Goal: Task Accomplishment & Management: Use online tool/utility

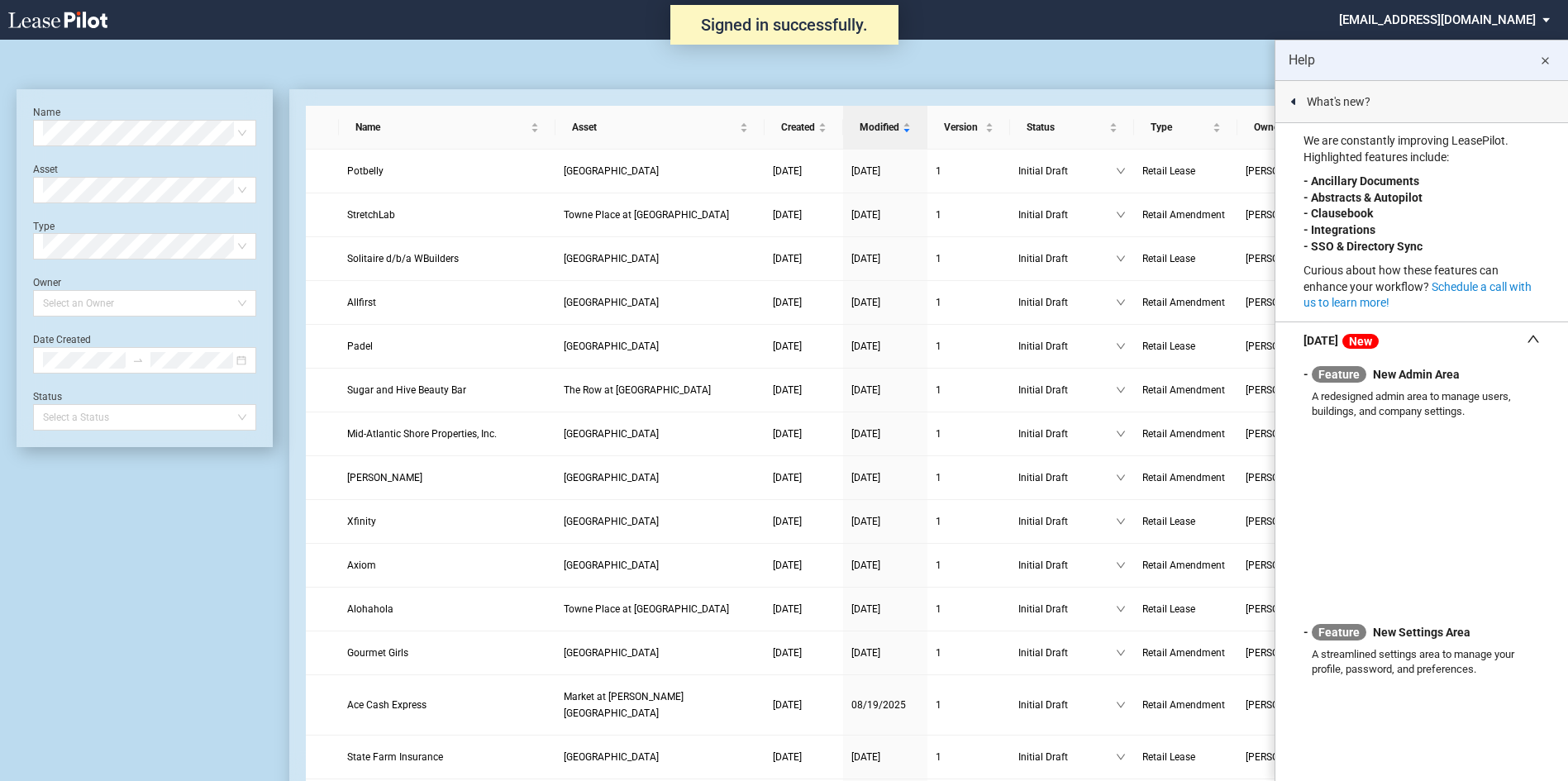
click at [1368, 14] on md-select "[EMAIL_ADDRESS][DOMAIN_NAME] Admin Area Settings Sign Out" at bounding box center [1451, 18] width 226 height 37
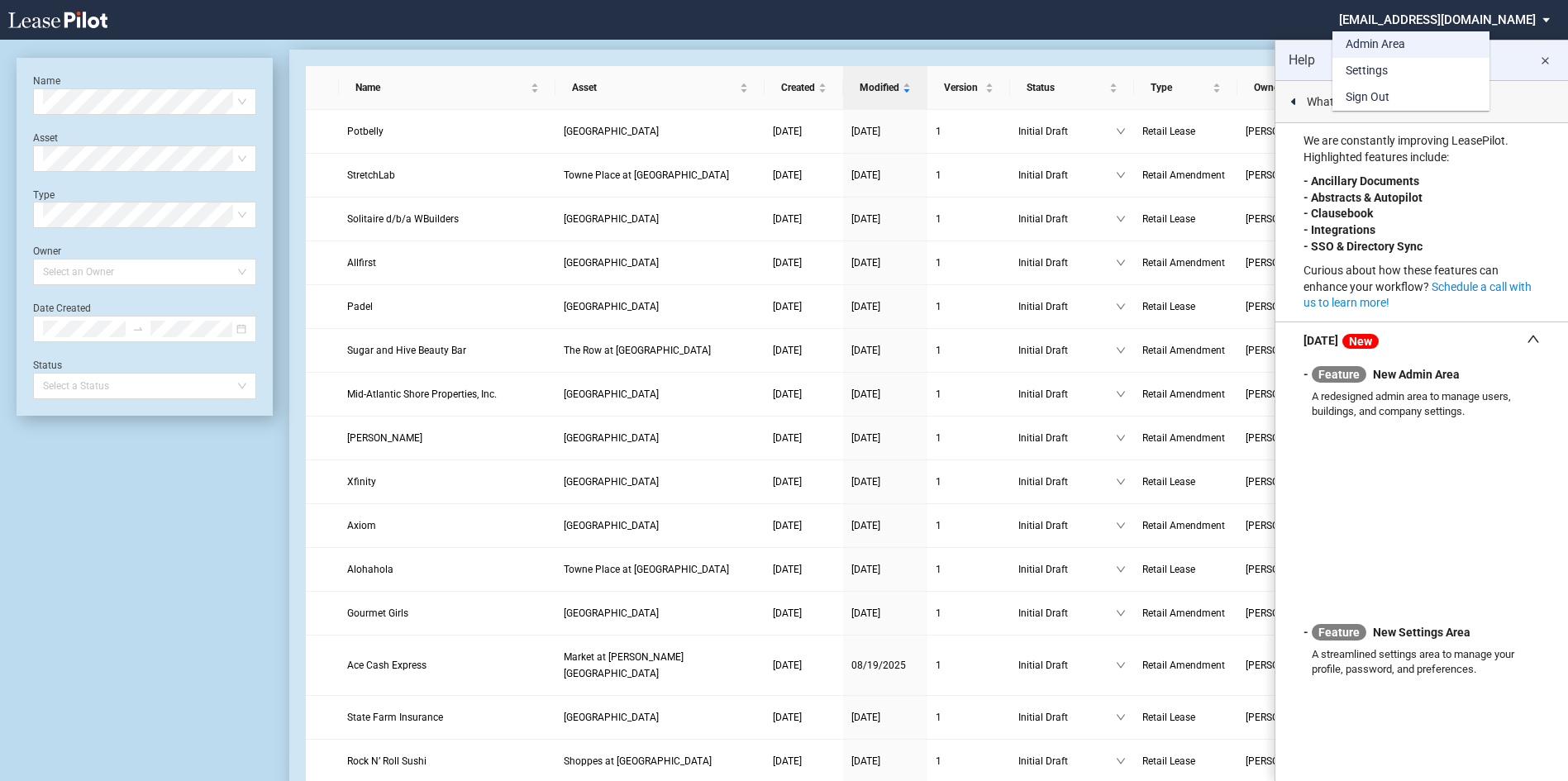
click at [1363, 43] on div "Admin Area" at bounding box center [1375, 45] width 59 height 16
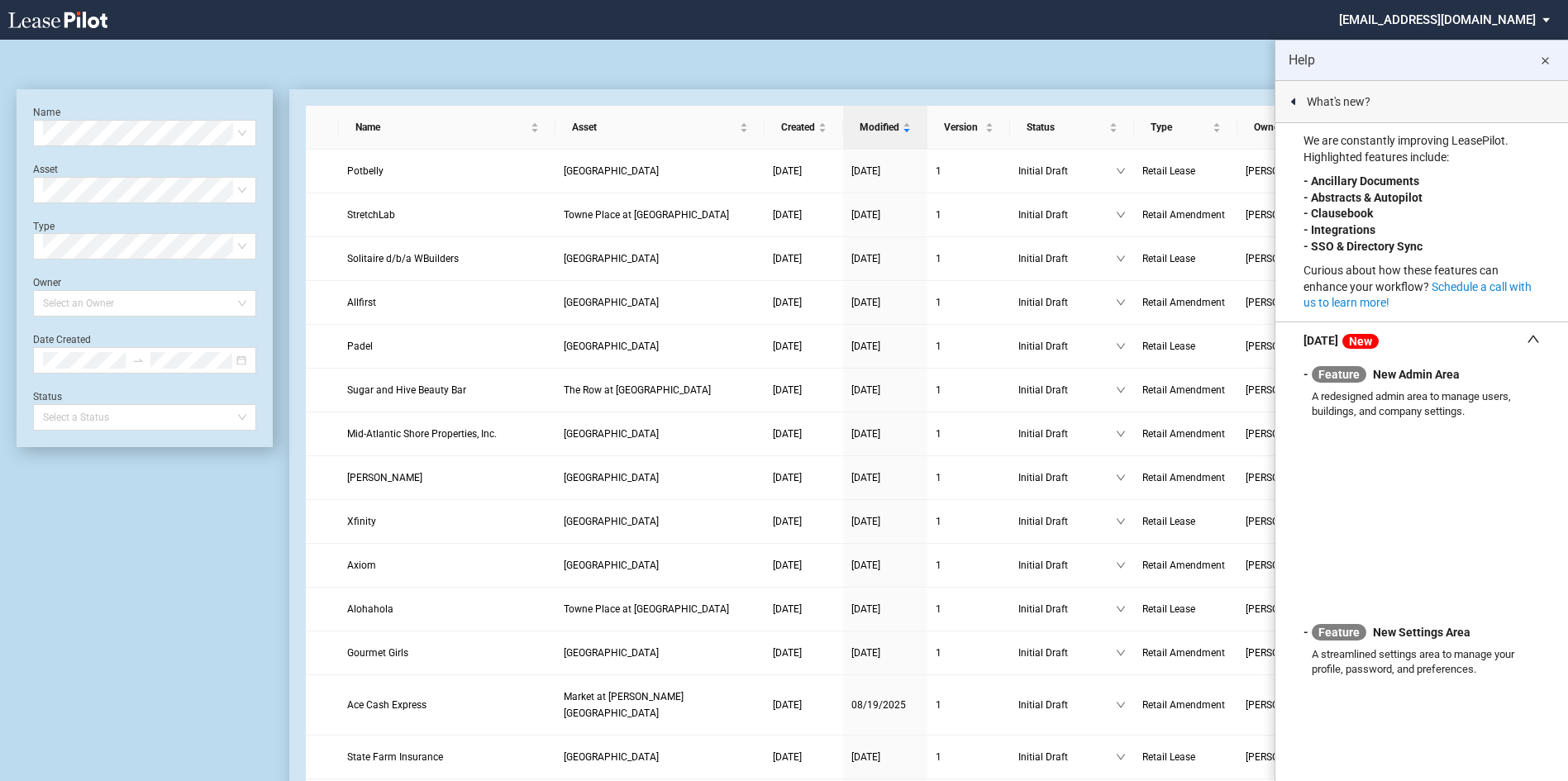
scroll to position [40, 0]
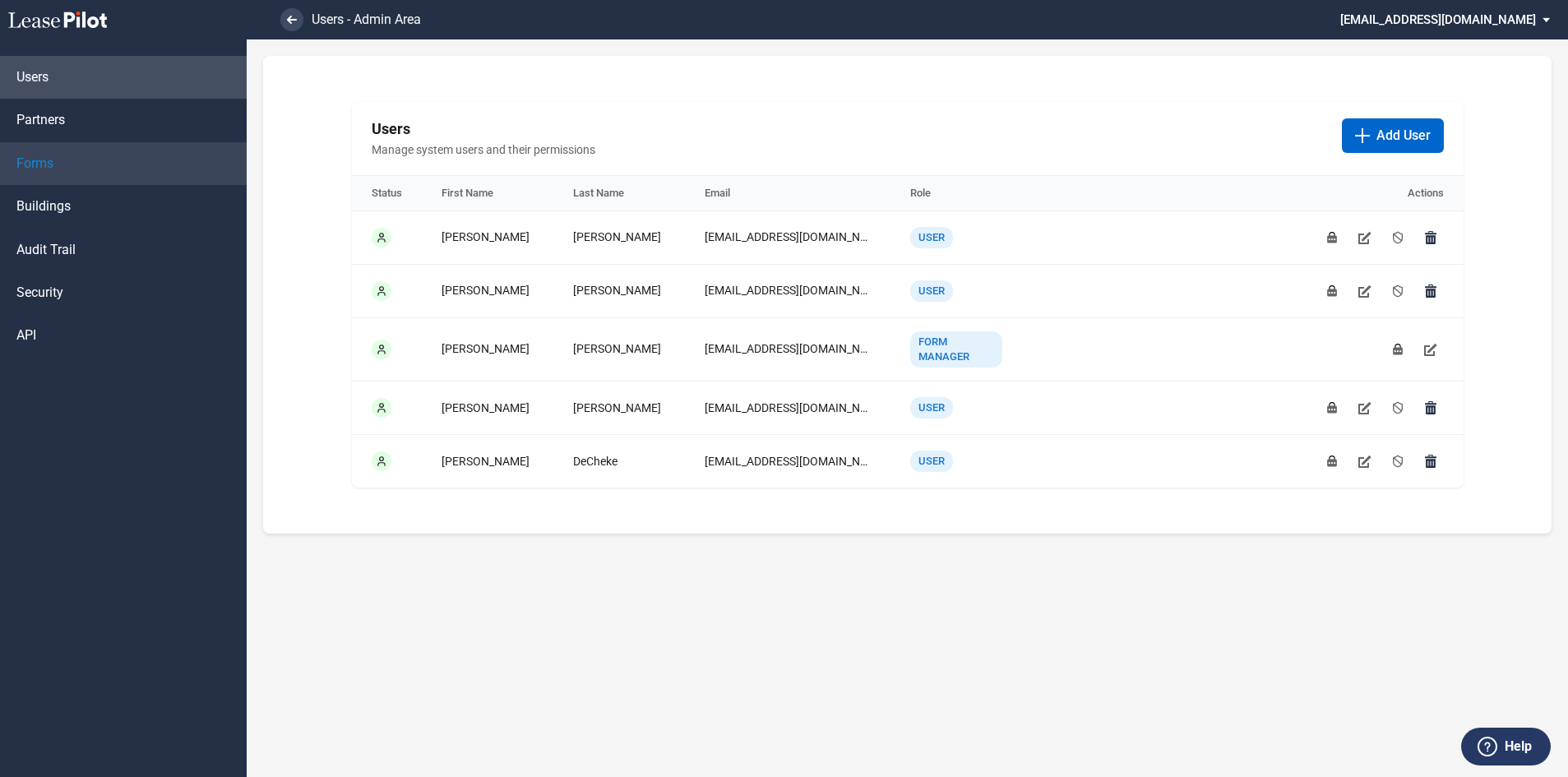
click at [45, 157] on span "Forms" at bounding box center [35, 164] width 37 height 18
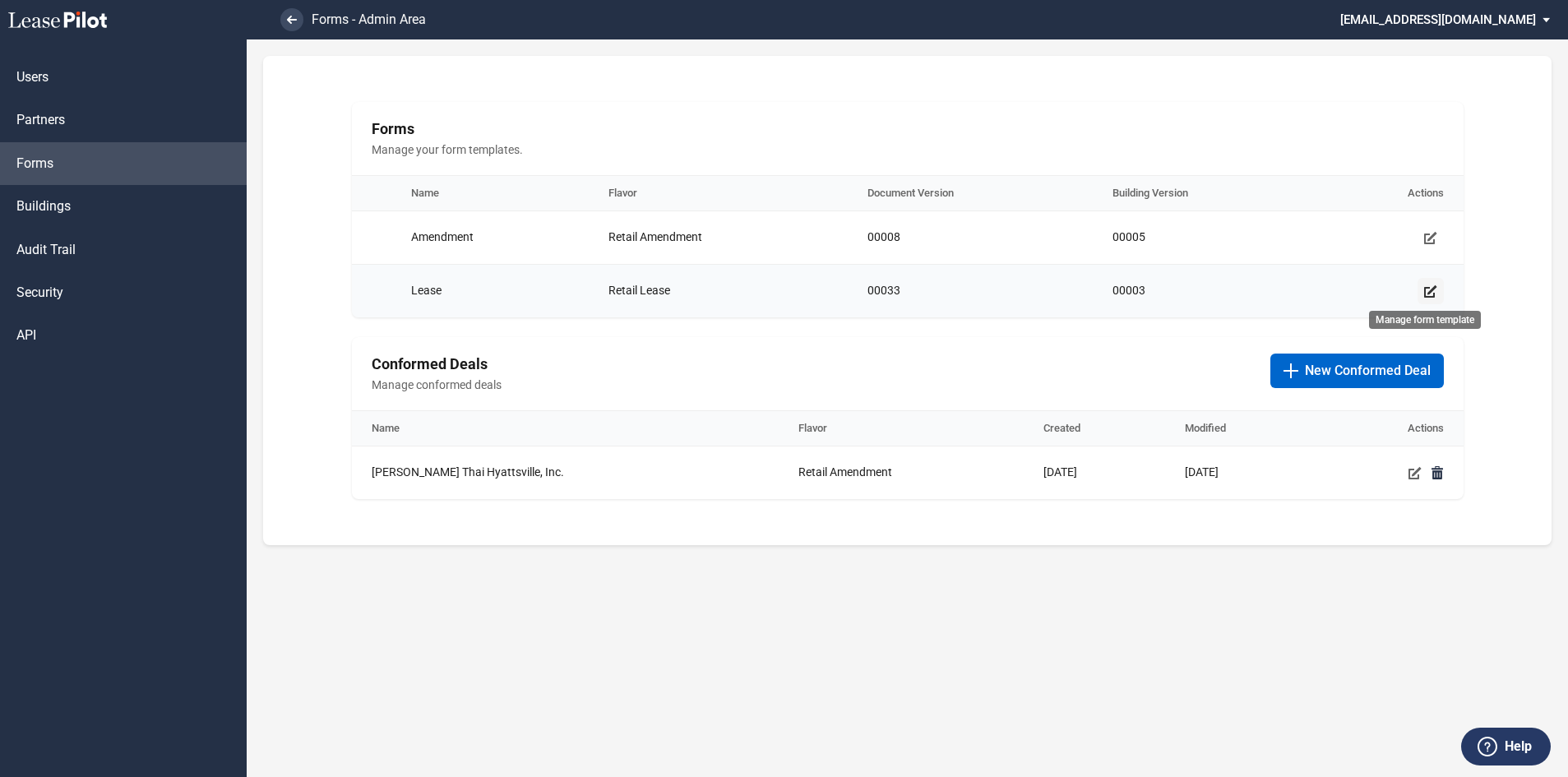
click at [1432, 292] on icon "Manage form template" at bounding box center [1430, 292] width 13 height 13
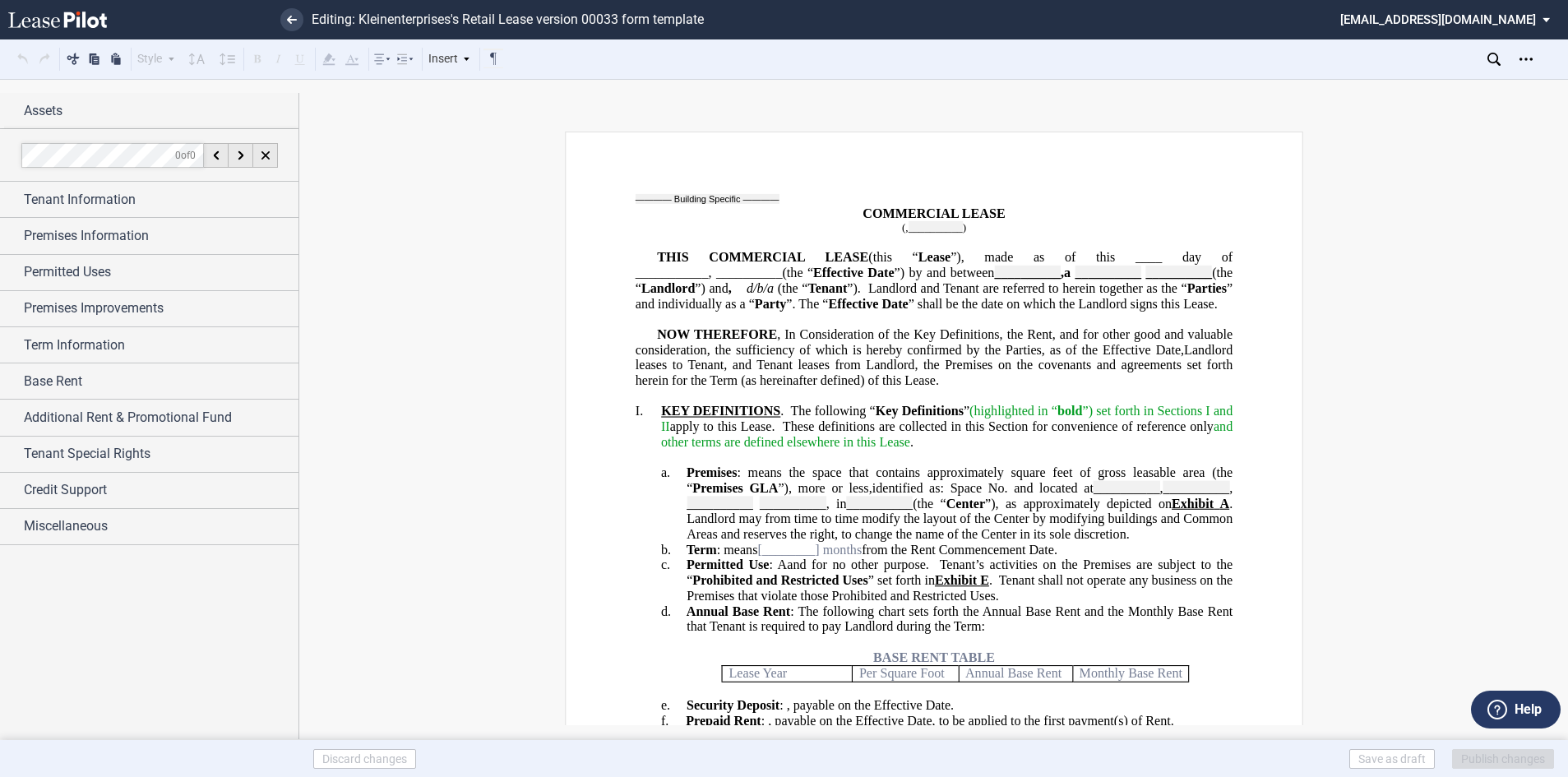
click at [1125, 450] on p "I. KEY DEFINITIONS . The following “ Key Definitions ” (highlighted in “ bold ”…" at bounding box center [946, 427] width 572 height 46
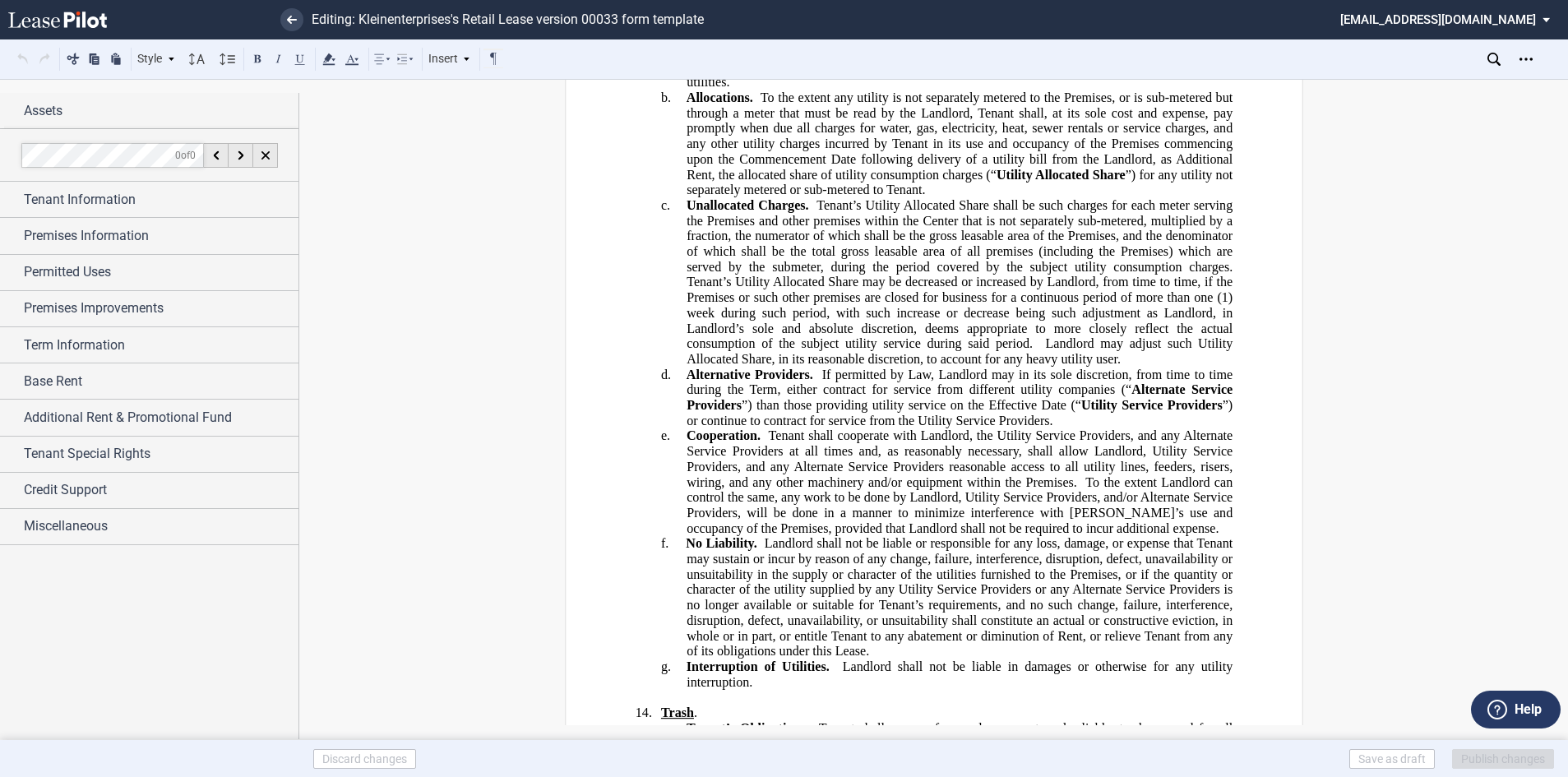
scroll to position [14474, 0]
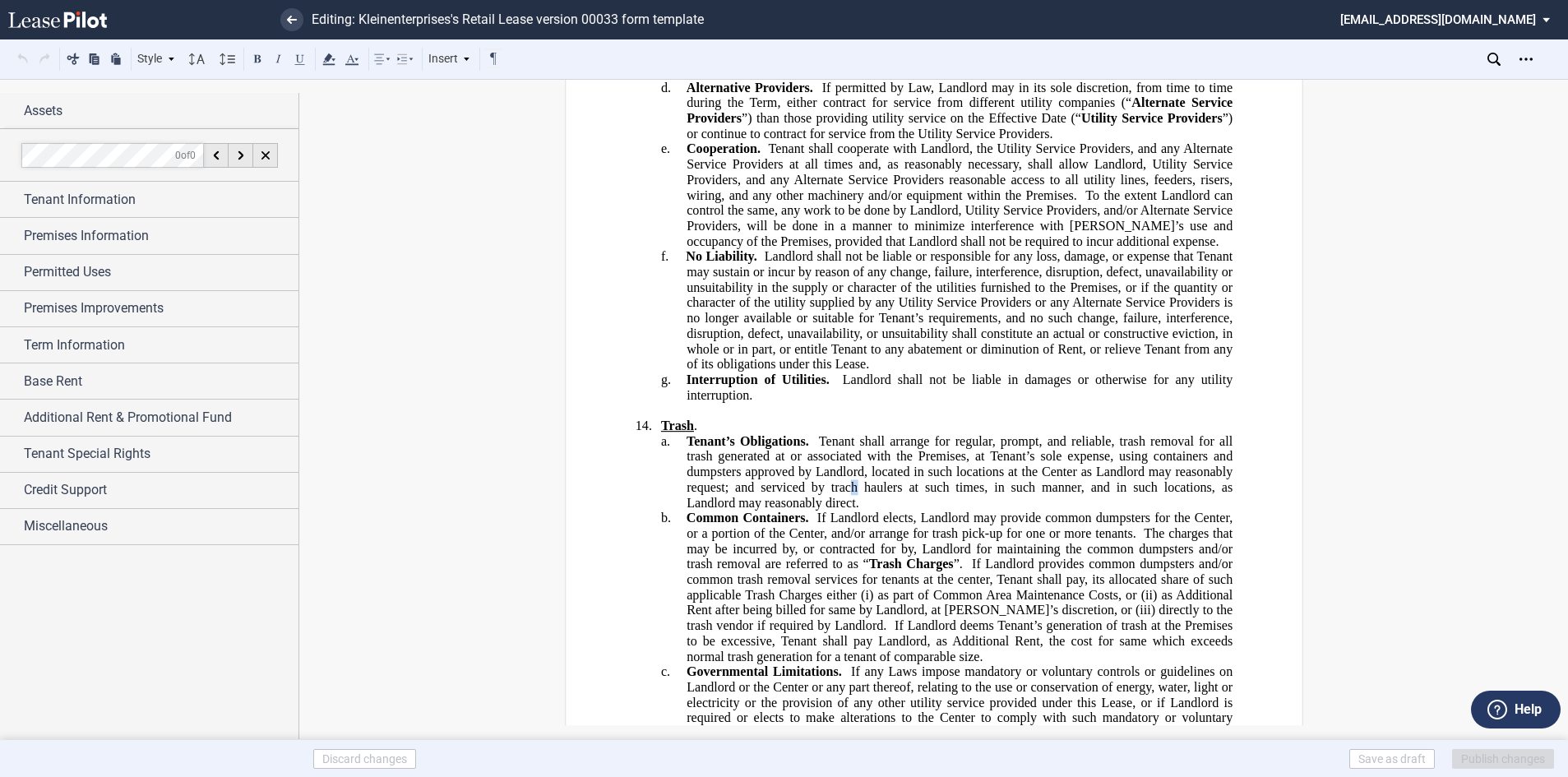
click at [849, 433] on span "Tenant shall arrange for regular, prompt, and reliable, trash removal for all t…" at bounding box center [961, 471] width 550 height 76
click at [850, 433] on span "Tenant shall arrange for regular, prompt, and reliable, trash removal for all t…" at bounding box center [961, 471] width 550 height 76
click at [842, 433] on span "Tenant shall arrange for regular, prompt, and reliable, trash removal for all t…" at bounding box center [961, 471] width 550 height 76
click at [846, 433] on span "Tenant shall arrange for regular, prompt, and reliable, trash removal for all t…" at bounding box center [961, 471] width 550 height 76
drag, startPoint x: 782, startPoint y: 378, endPoint x: 771, endPoint y: 376, distance: 11.2
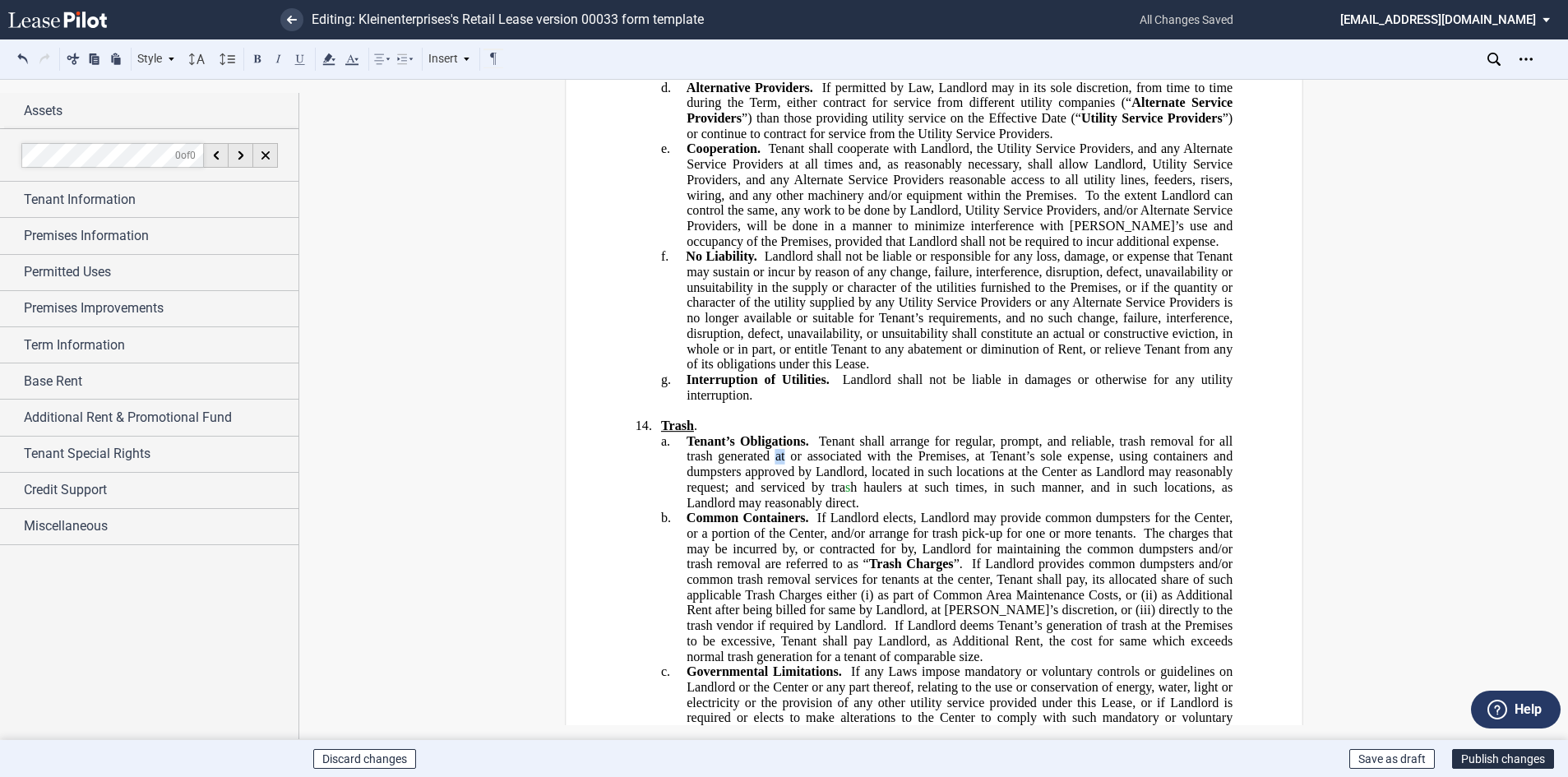
click at [771, 433] on span "Tenant shall arrange for regular, prompt, and reliable, trash removal for all t…" at bounding box center [961, 471] width 550 height 76
click at [780, 433] on span "Tenant shall arrange for regular, prompt, and reliable, trash removal for all t…" at bounding box center [961, 471] width 550 height 76
click at [781, 433] on span "Tenant shall arrange for regular, prompt, and reliable, trash removal for all t…" at bounding box center [961, 471] width 550 height 76
click at [784, 433] on span "Tenant shall arrange for regular, prompt, and reliable, trash removal for all t…" at bounding box center [961, 471] width 550 height 76
click at [779, 433] on span "Tenant shall arrange for regular, prompt, and reliable, trash removal for all t…" at bounding box center [961, 471] width 550 height 76
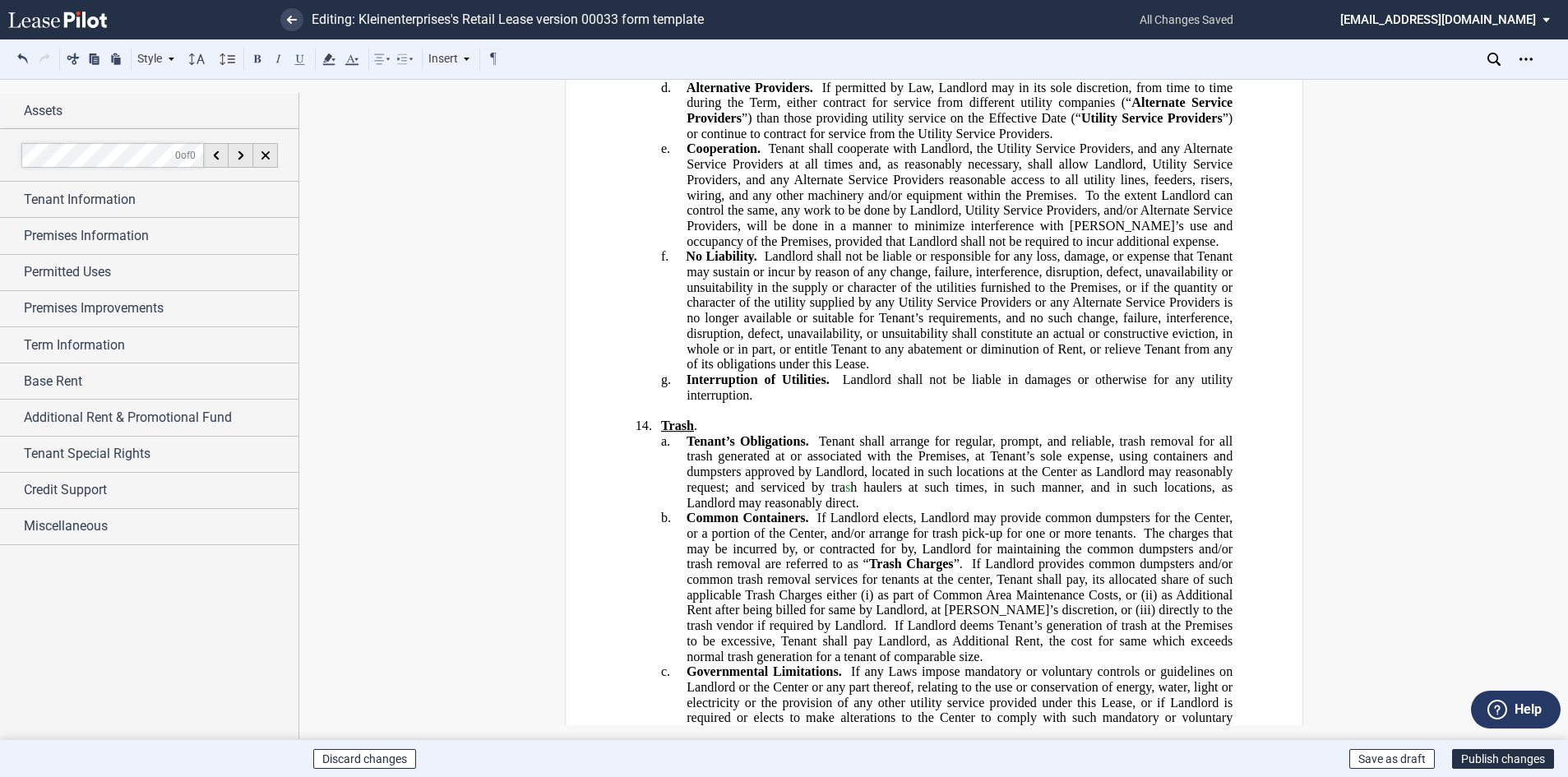
click at [782, 433] on span "Tenant shall arrange for regular, prompt, and reliable, trash removal for all t…" at bounding box center [961, 471] width 550 height 76
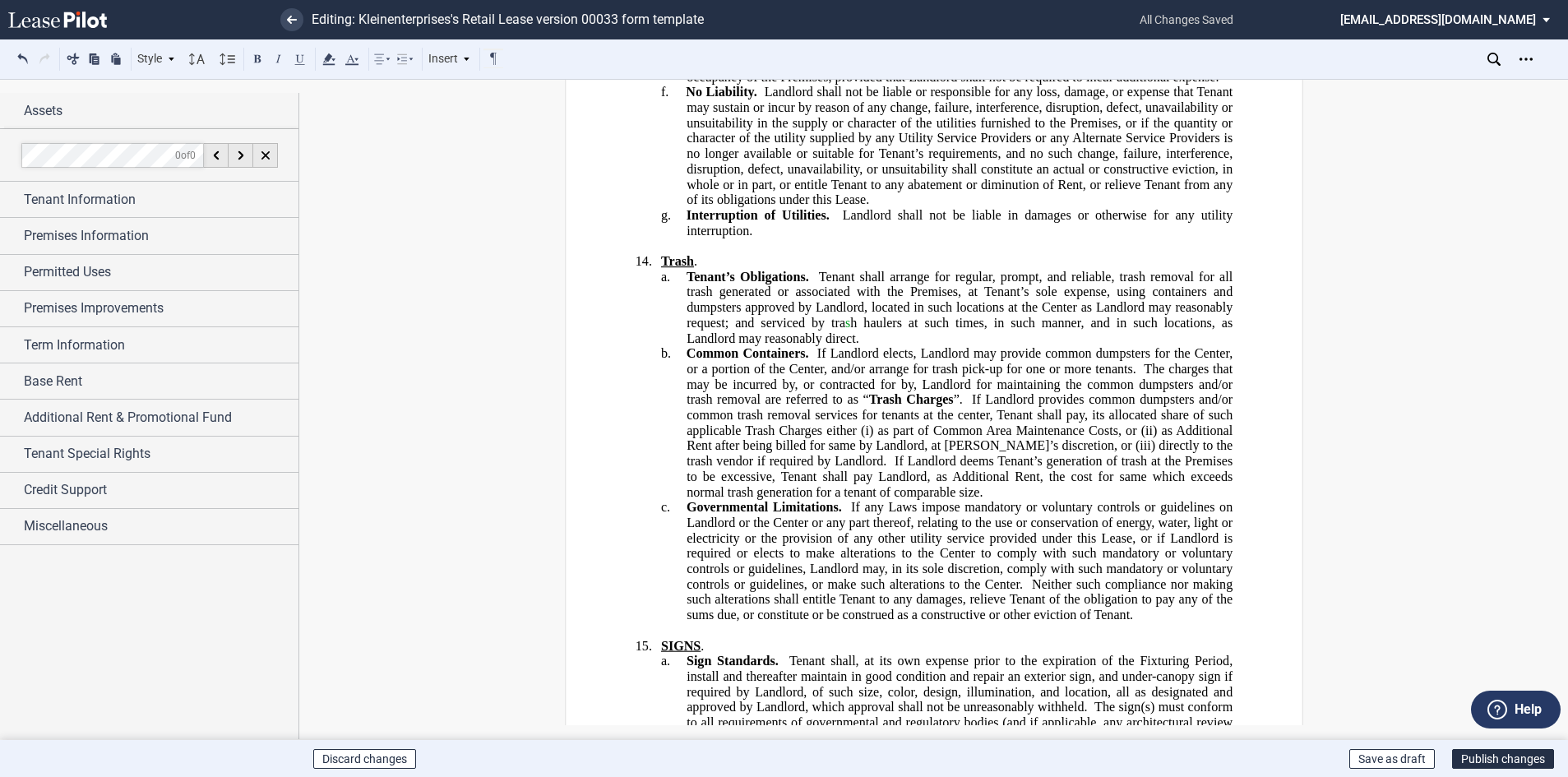
scroll to position [14721, 0]
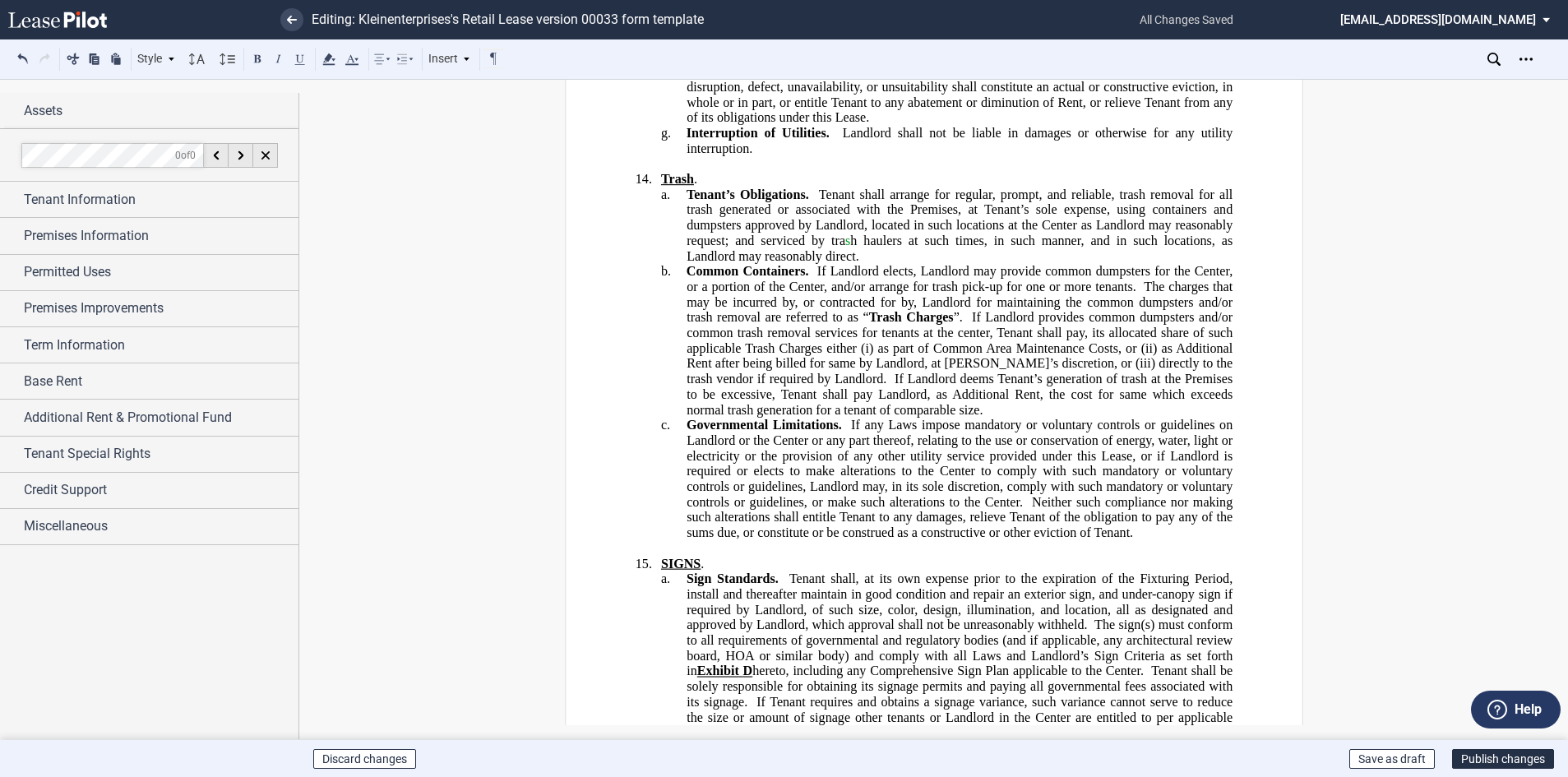
click at [967, 310] on span "If Landlord provides common dumpsters and/or common trash removal services for …" at bounding box center [961, 332] width 550 height 45
click at [1108, 372] on span "If Landlord deems Tenant’s generation of trash at the Premises to be excessive,…" at bounding box center [961, 394] width 550 height 45
click at [1143, 372] on span "If Landlord deems Tenant’s generation of trash at the Premises to be excessive,…" at bounding box center [961, 394] width 550 height 45
drag, startPoint x: 913, startPoint y: 194, endPoint x: 814, endPoint y: 192, distance: 99.0
click at [814, 264] on span "If Landlord elects, Landlord may provide common dumpsters for the Center, or a …" at bounding box center [961, 278] width 550 height 30
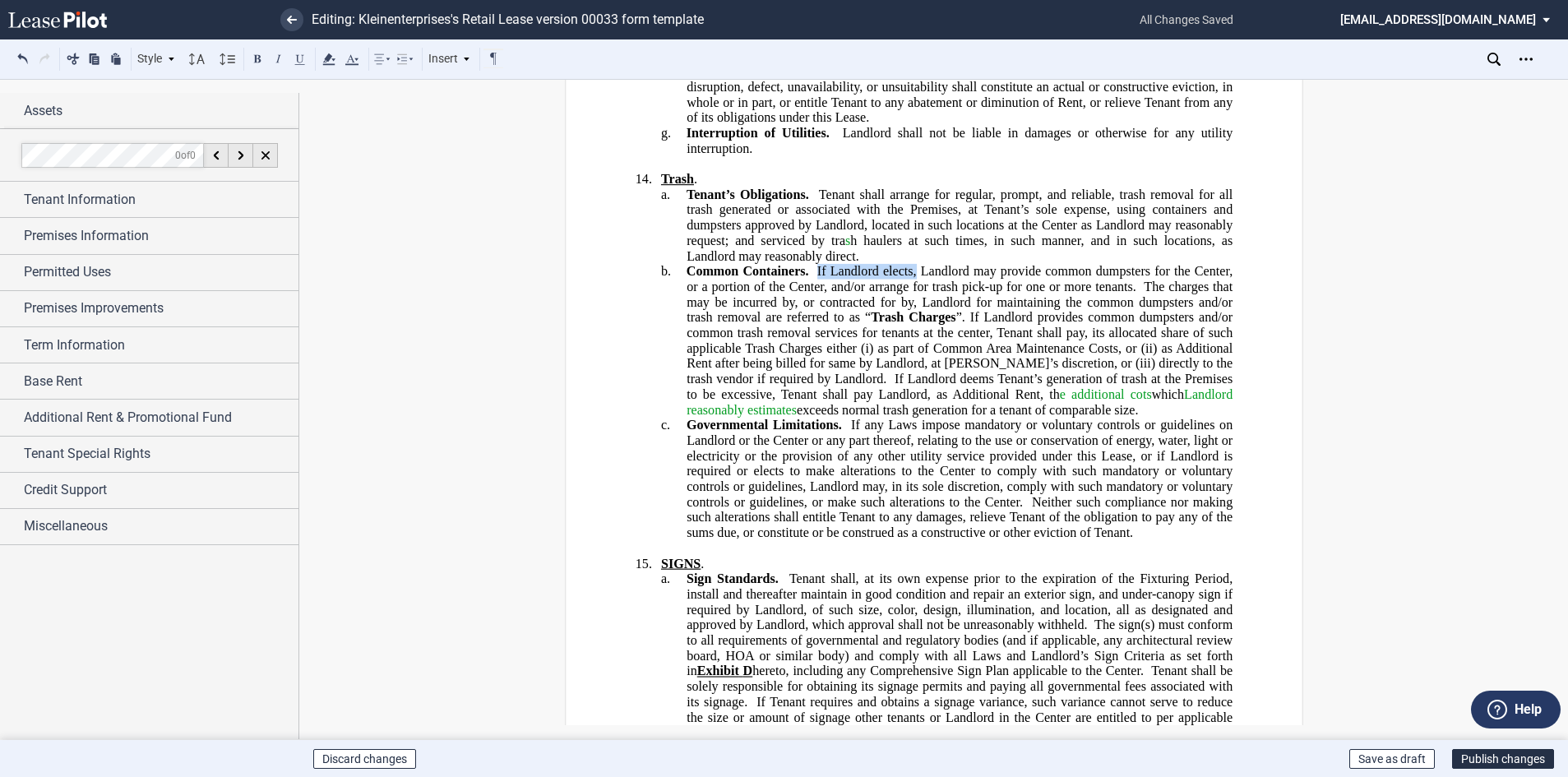
click at [912, 264] on span "If Landlord elects, Landlord may provide common dumpsters for the Center, or a …" at bounding box center [961, 278] width 550 height 30
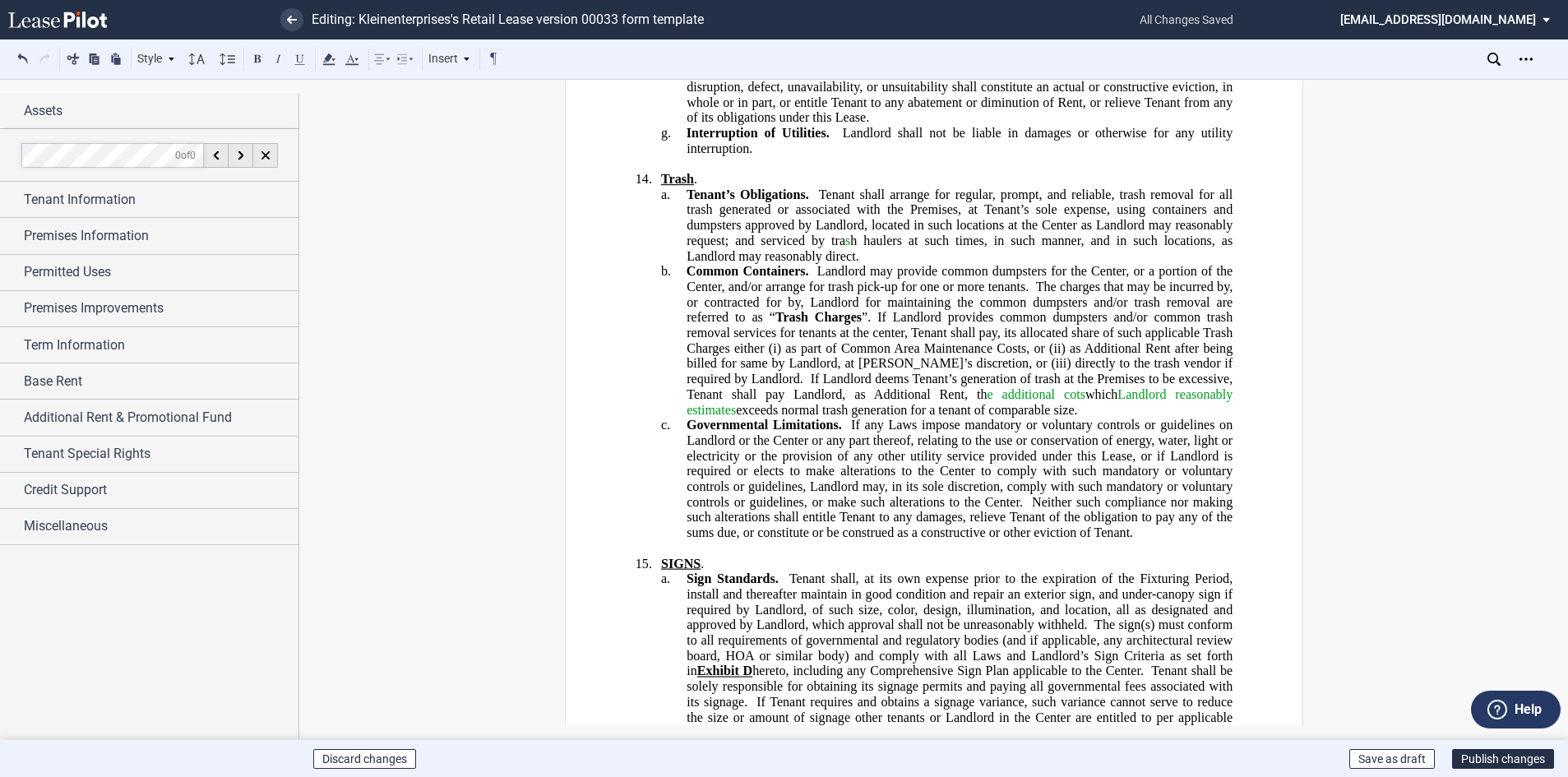
click at [872, 310] on span "If Landlord provides common dumpsters and/or common trash removal services for …" at bounding box center [961, 332] width 550 height 45
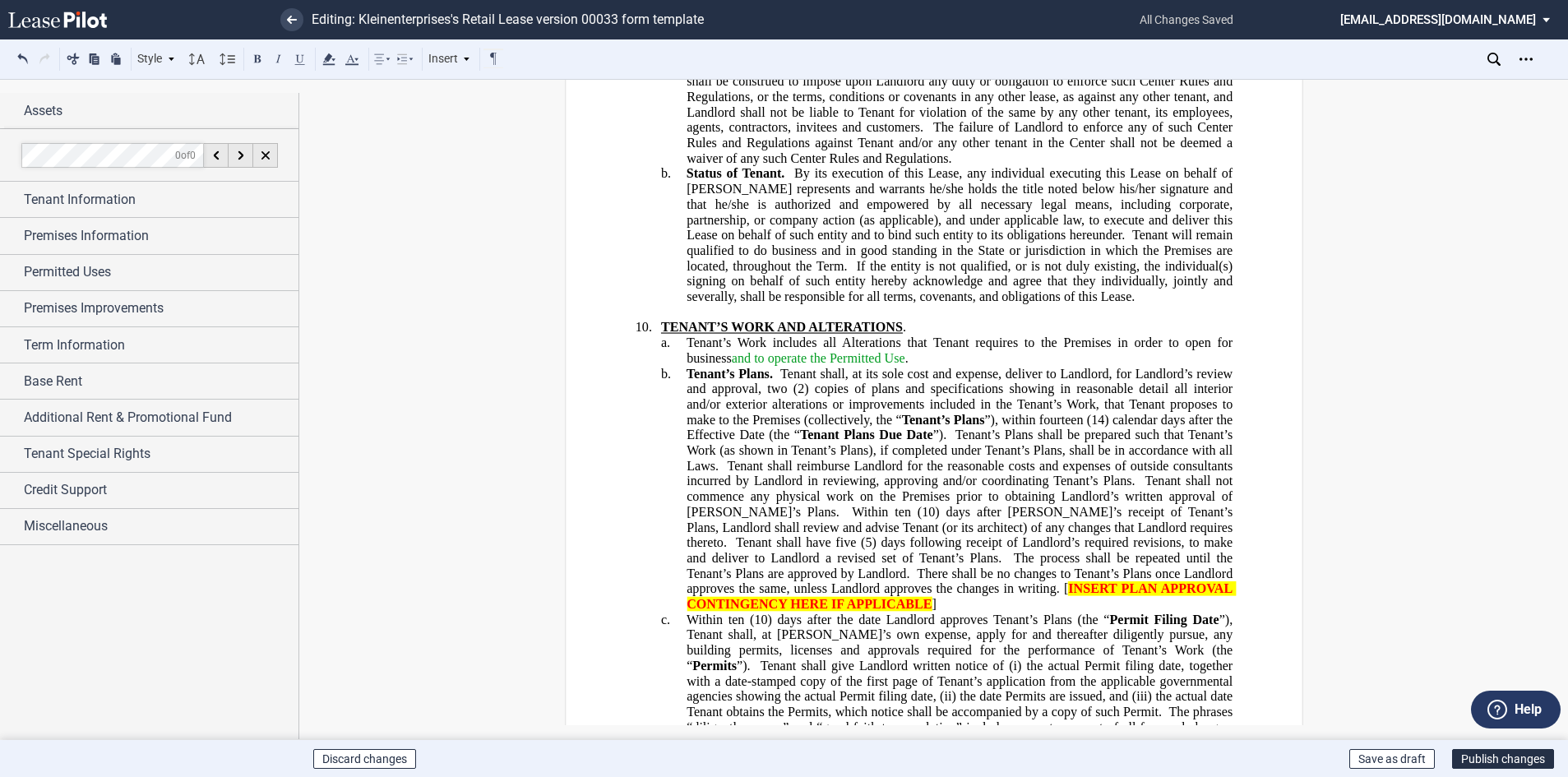
scroll to position [10115, 0]
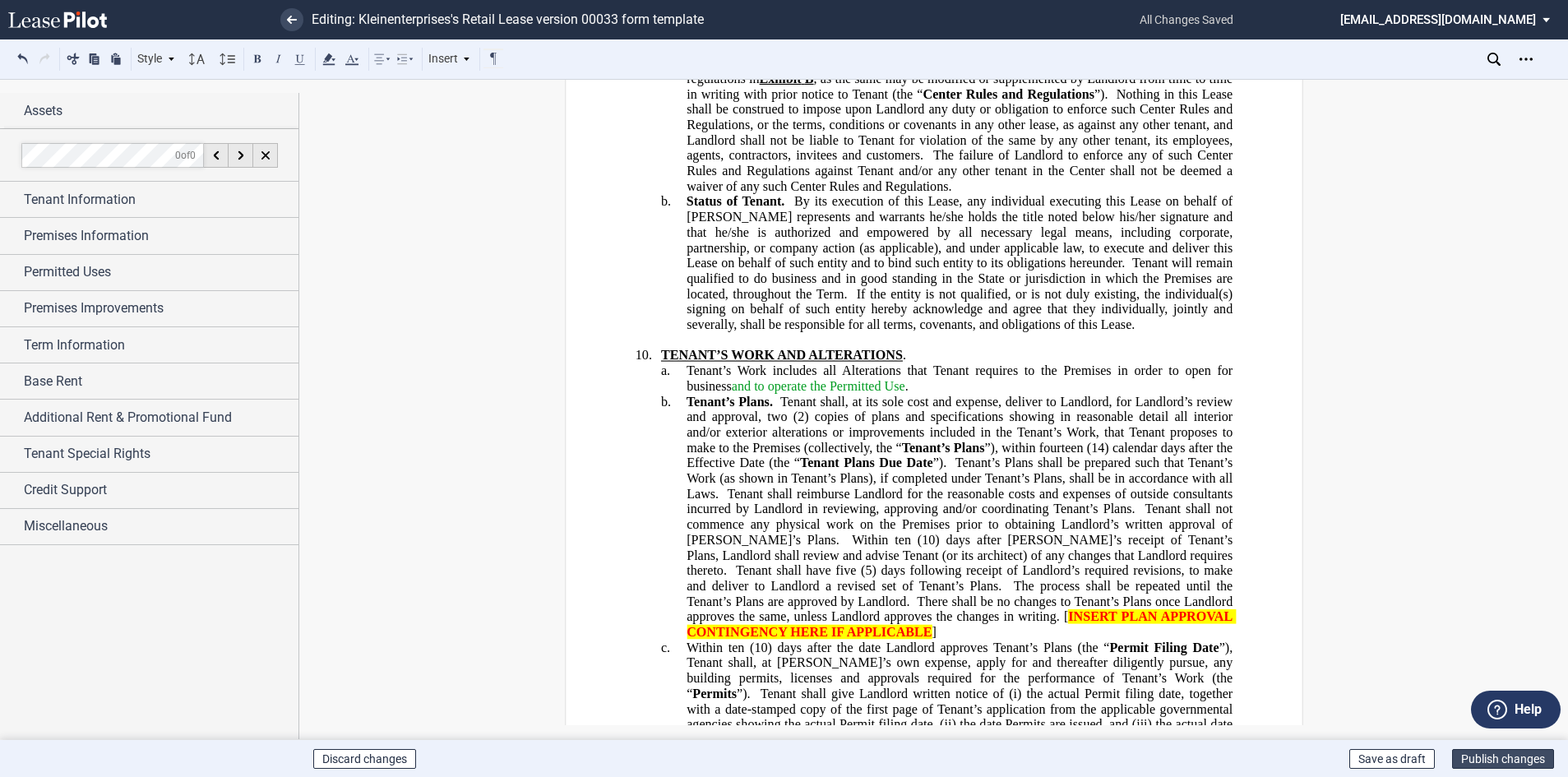
click at [1475, 754] on button "Publish changes" at bounding box center [1503, 759] width 102 height 19
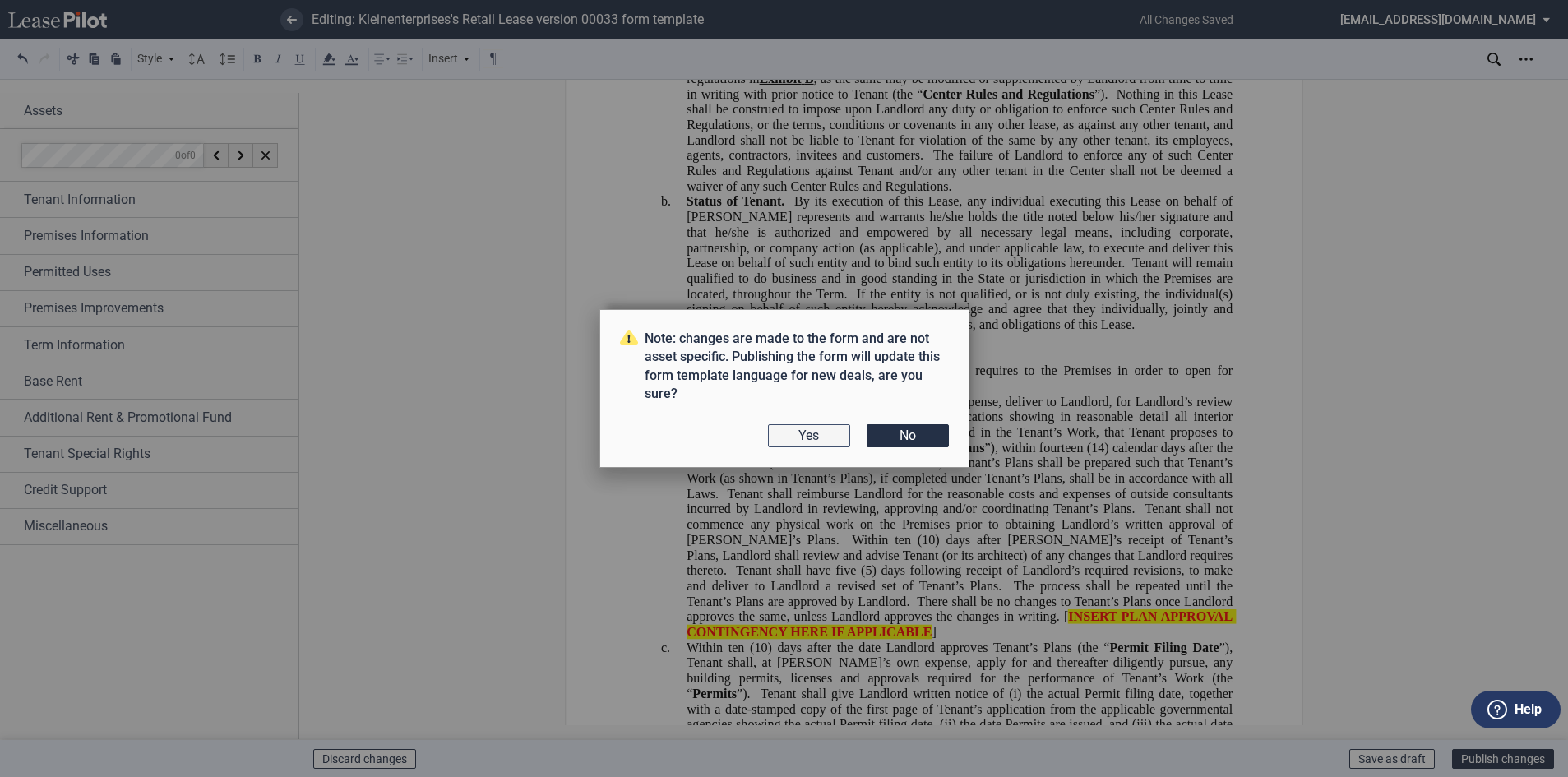
click at [809, 443] on button "Yes" at bounding box center [809, 436] width 82 height 23
